Goal: Obtain resource: Obtain resource

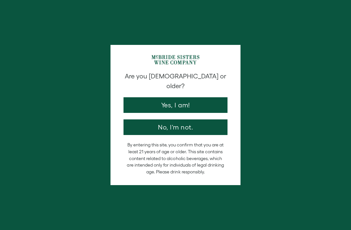
click at [180, 97] on button "Yes, I am!" at bounding box center [176, 105] width 104 height 16
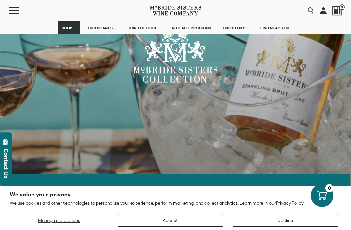
scroll to position [205, 0]
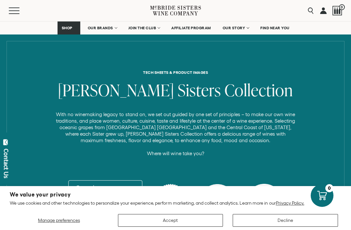
click at [170, 227] on button "Accept" at bounding box center [170, 220] width 105 height 13
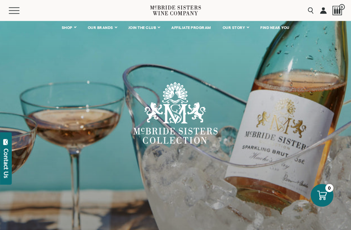
scroll to position [4, 0]
click at [102, 29] on span "OUR BRANDS" at bounding box center [100, 27] width 25 height 5
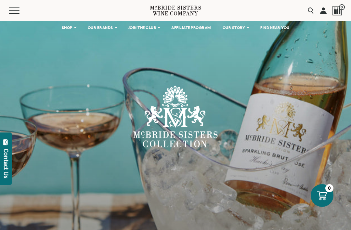
scroll to position [0, 0]
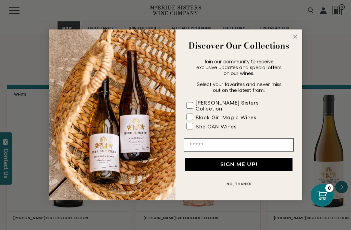
scroll to position [506, 0]
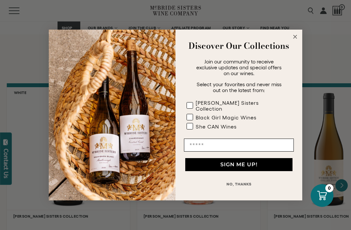
click at [293, 41] on icon "Close dialog" at bounding box center [296, 37] width 8 height 8
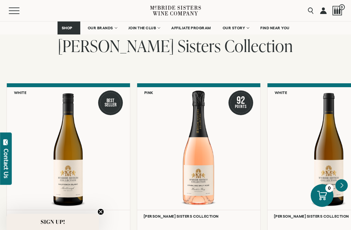
click at [191, 187] on div at bounding box center [198, 148] width 123 height 123
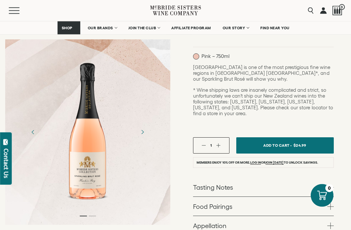
scroll to position [144, 0]
click at [278, 104] on div "[GEOGRAPHIC_DATA] is one of the most prestigious fine wine regions in [GEOGRAPH…" at bounding box center [263, 99] width 141 height 70
click at [218, 178] on link "Tasting Notes" at bounding box center [263, 187] width 141 height 19
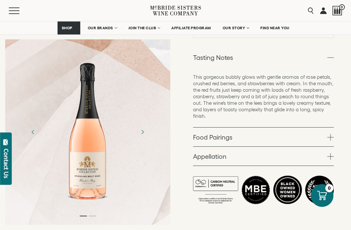
scroll to position [274, 0]
click at [229, 127] on link "Food Pairings" at bounding box center [263, 136] width 141 height 19
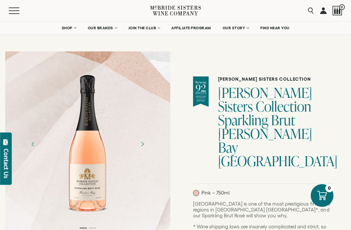
scroll to position [0, 0]
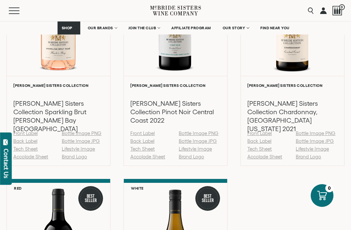
scroll to position [761, 0]
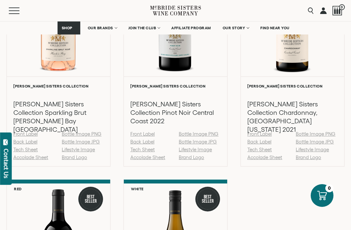
click at [21, 152] on link "Tech Sheet" at bounding box center [25, 150] width 24 height 6
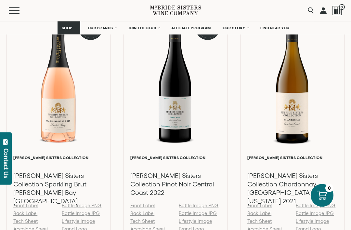
scroll to position [690, 0]
click at [35, 221] on link "Tech Sheet" at bounding box center [25, 221] width 24 height 6
